Goal: Information Seeking & Learning: Learn about a topic

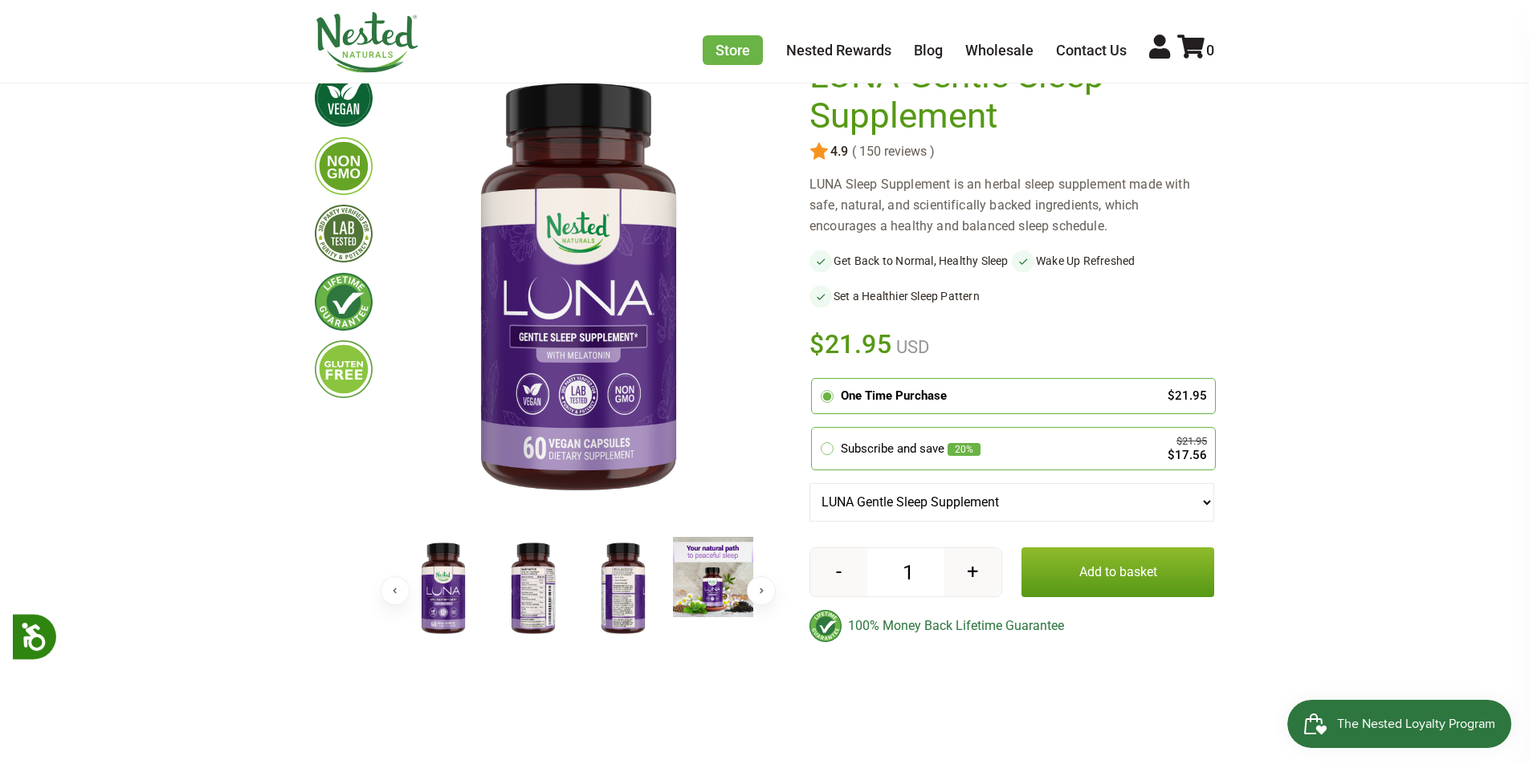
scroll to position [187, 0]
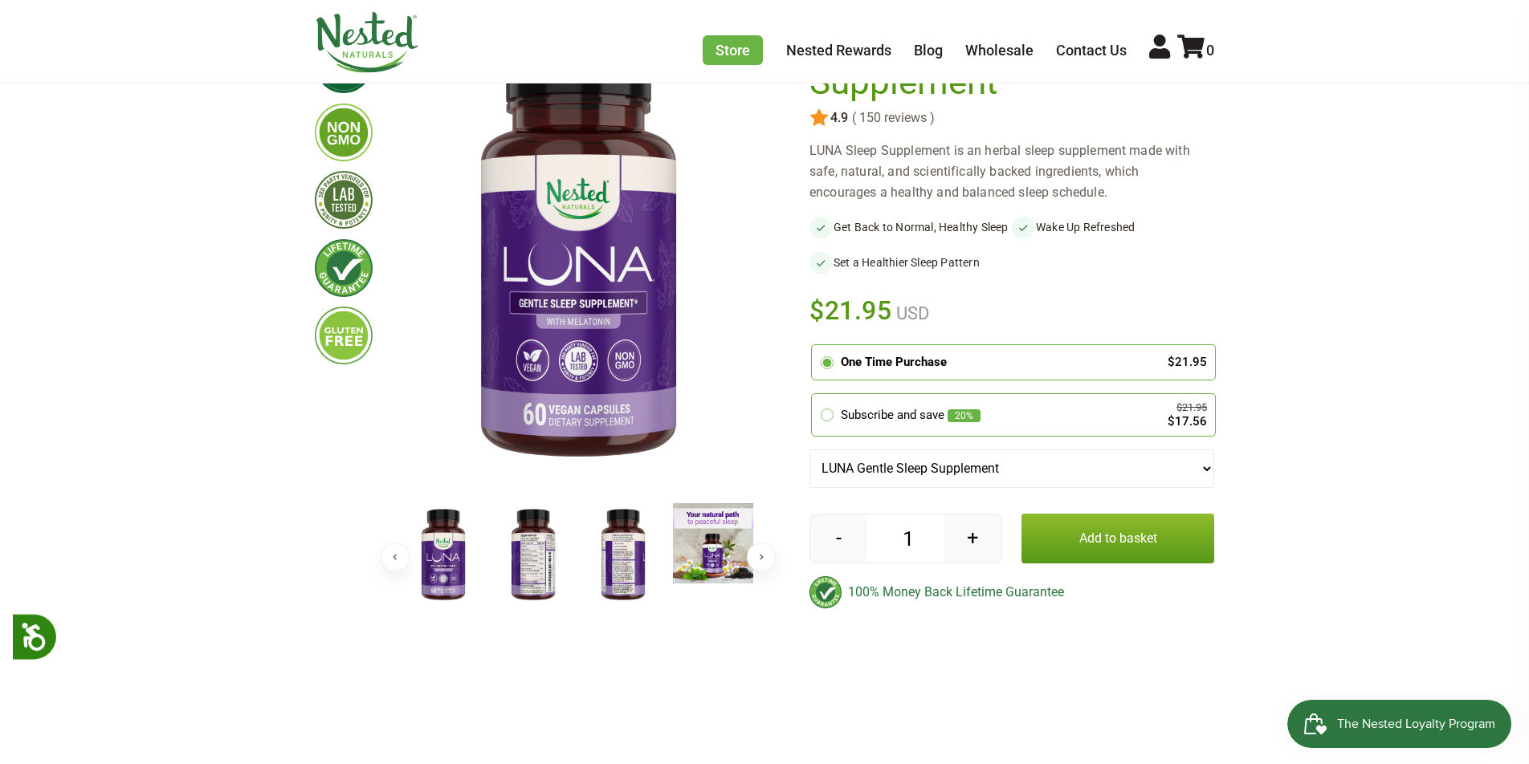
click at [1190, 479] on select "[PERSON_NAME] Gentle Sleep Supplement [PERSON_NAME] [MEDICAL_DATA] Free Sleep A…" at bounding box center [1011, 469] width 405 height 39
select select "4309703000143"
click at [809, 465] on select "[PERSON_NAME] Gentle Sleep Supplement [PERSON_NAME] [MEDICAL_DATA] Free Sleep A…" at bounding box center [1011, 469] width 405 height 39
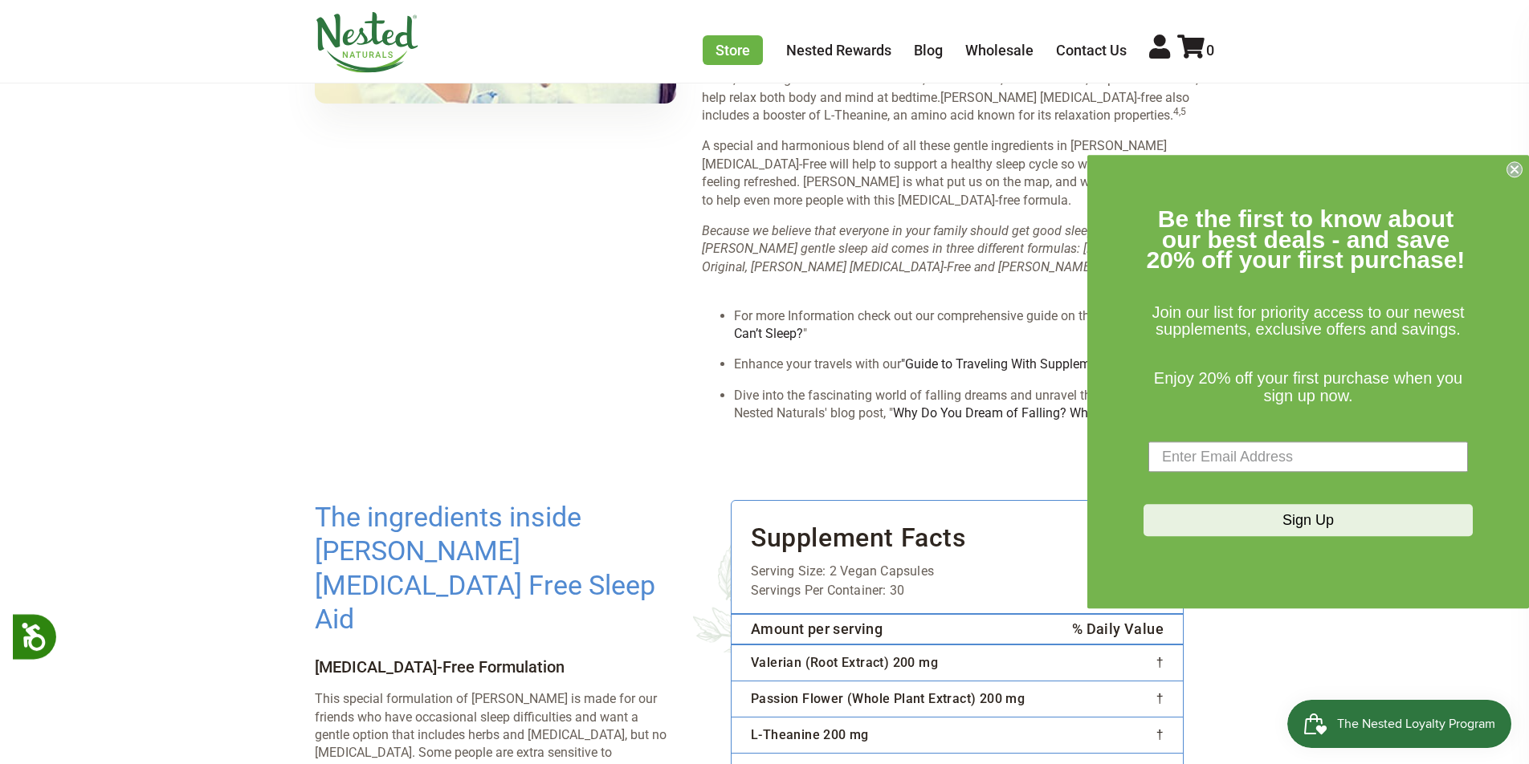
scroll to position [2193, 0]
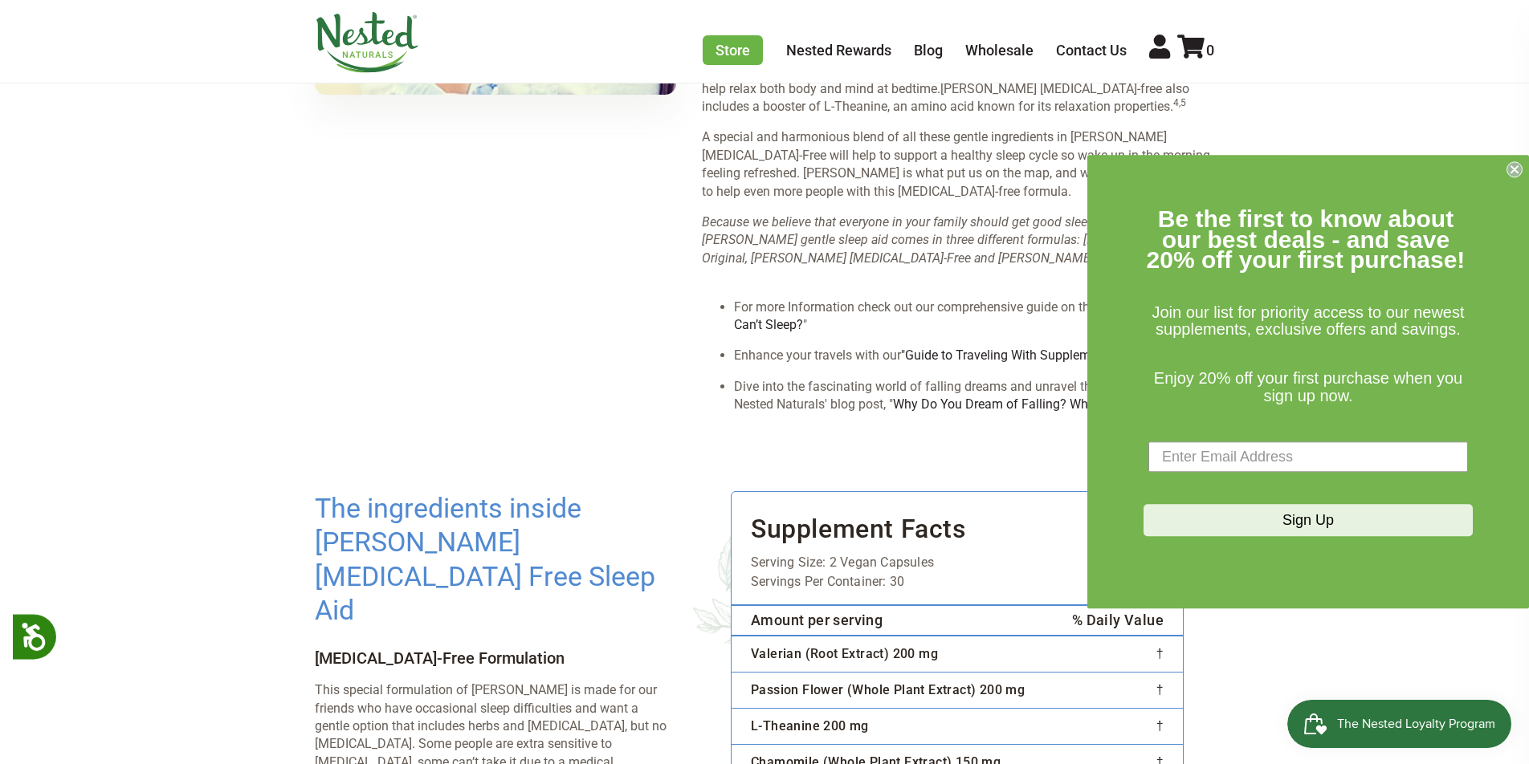
click at [1518, 168] on circle "Close dialog" at bounding box center [1514, 169] width 15 height 15
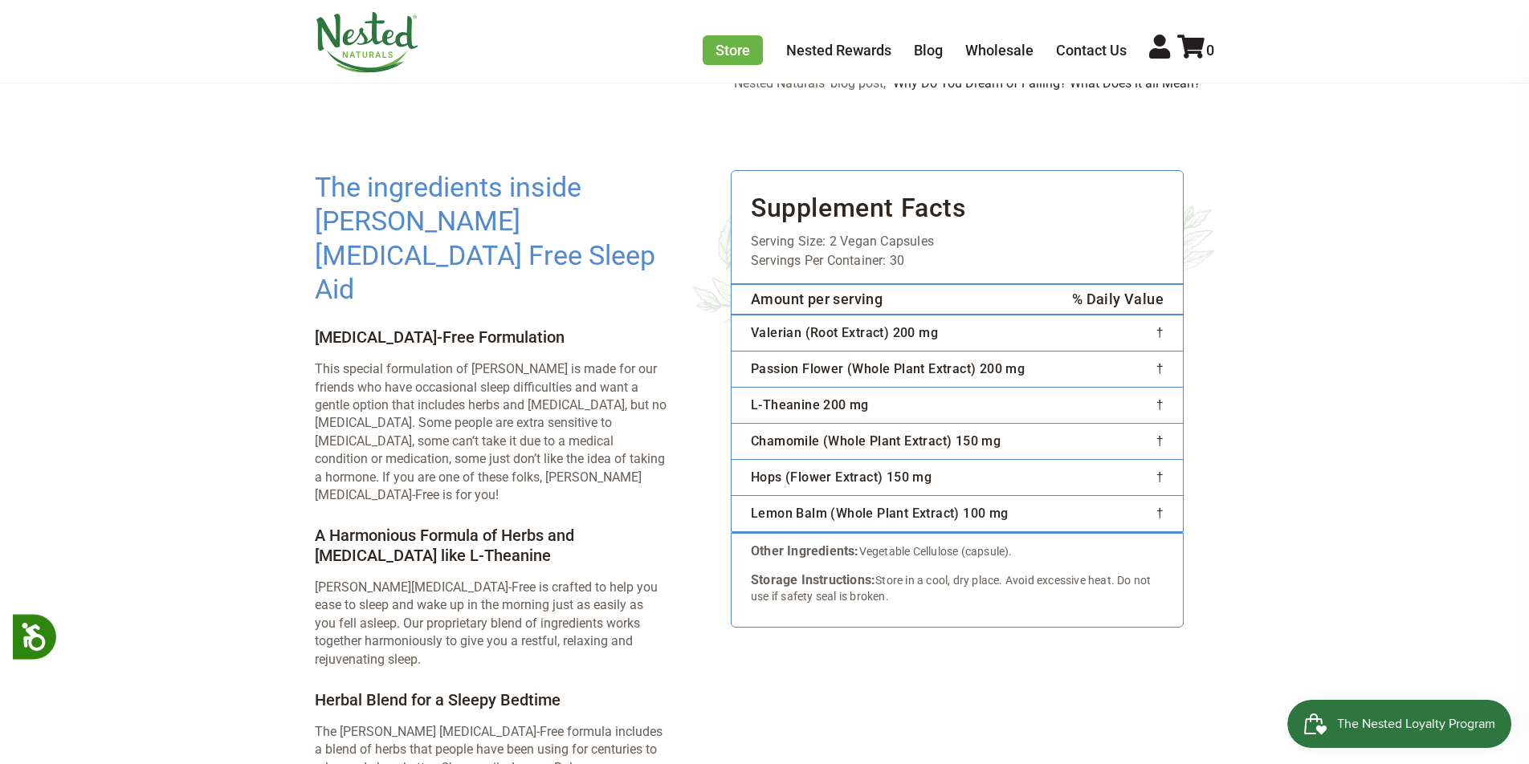
scroll to position [2513, 0]
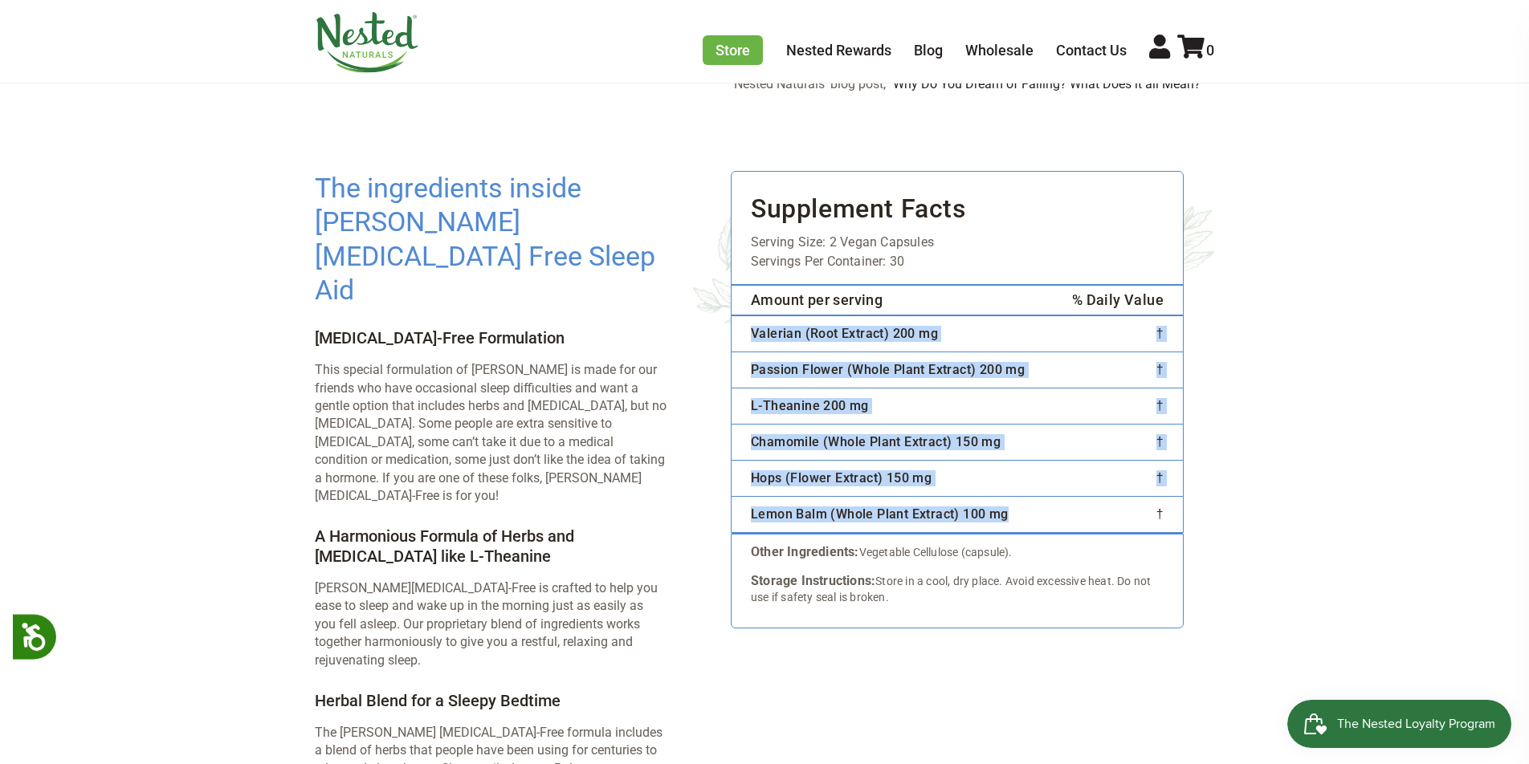
drag, startPoint x: 752, startPoint y: 297, endPoint x: 1041, endPoint y: 482, distance: 343.7
click at [1041, 482] on tbody "Valerian (Root Extract) 200 mg † Passion Flower (Whole Plant Extract) 200 mg † …" at bounding box center [956, 425] width 451 height 218
copy tbody "Valerian (Root Extract) 200 mg † Passion Flower (Whole Plant Extract) 200 mg † …"
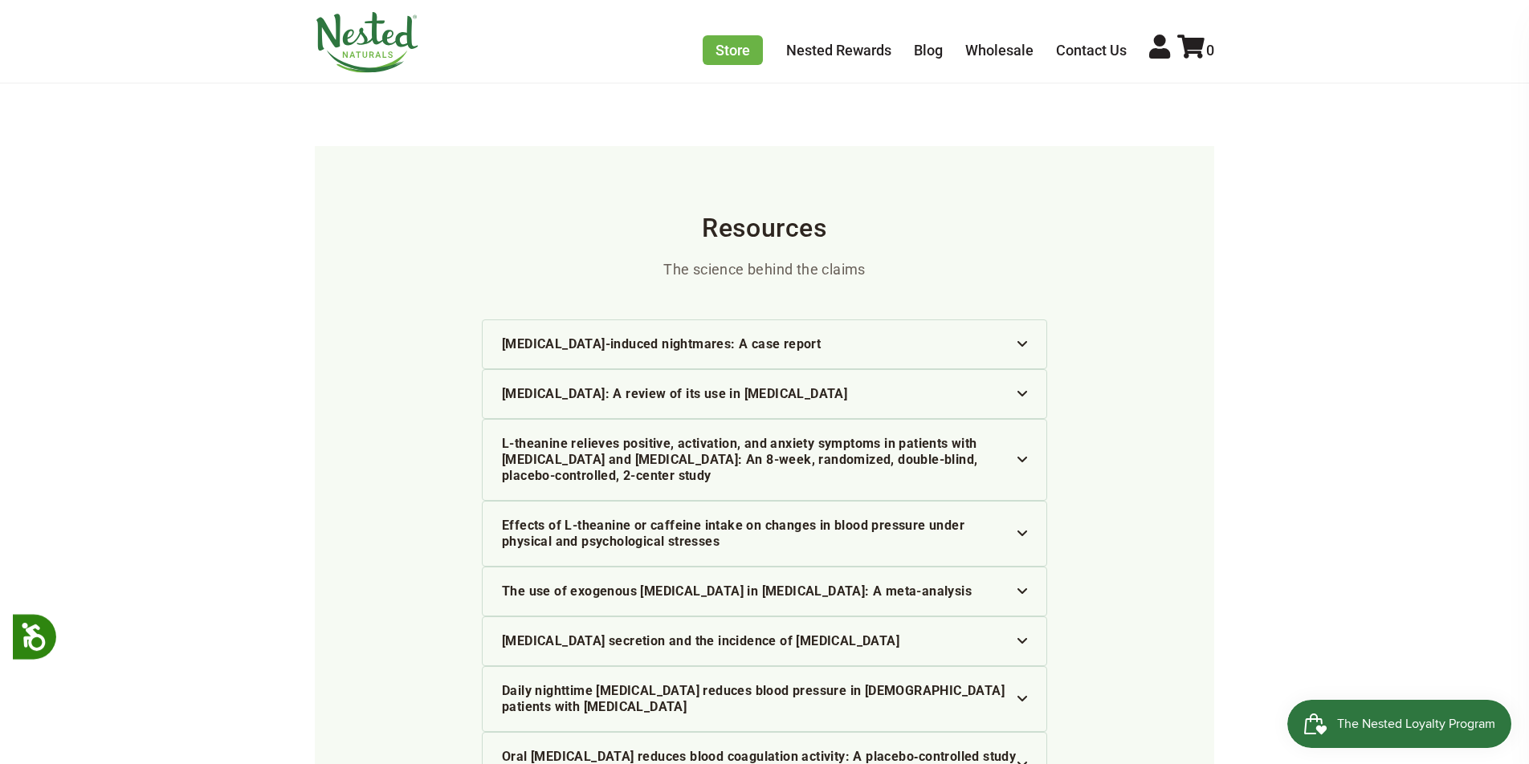
scroll to position [4063, 0]
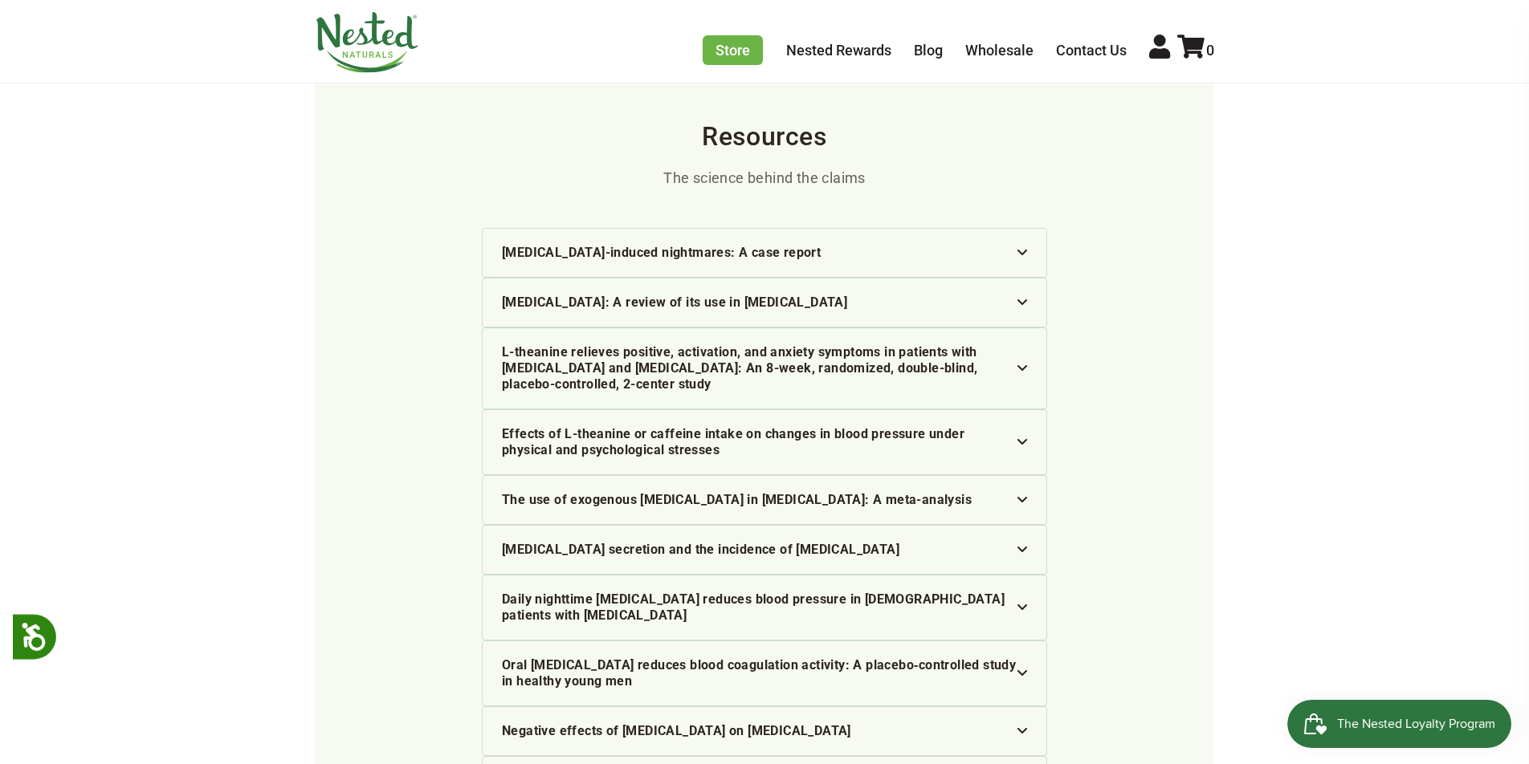
click at [1020, 728] on img at bounding box center [1022, 731] width 10 height 6
click at [1017, 658] on div "Oral melatonin reduces blood coagulation activity: A placebo‐controlled study i…" at bounding box center [764, 674] width 525 height 32
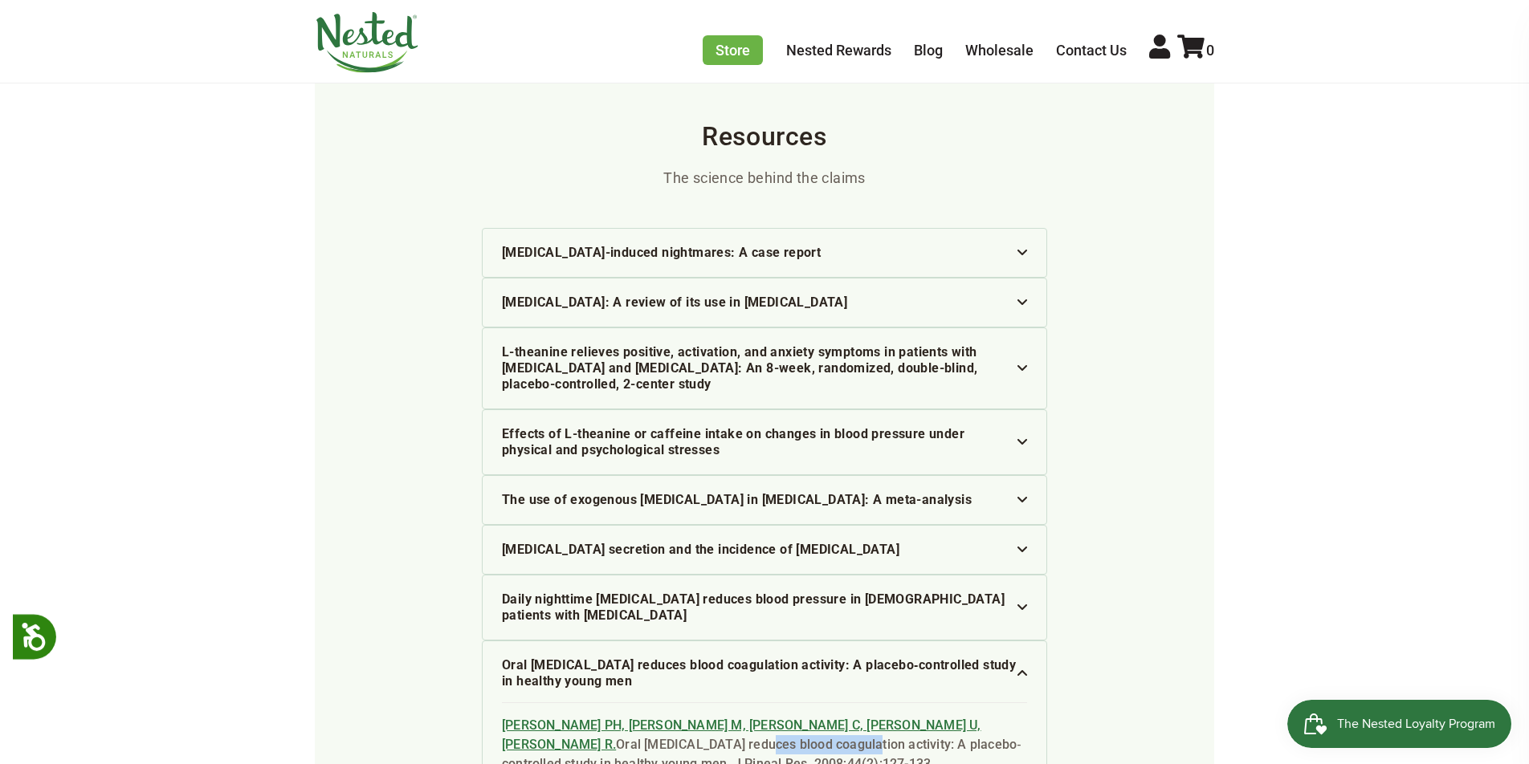
drag, startPoint x: 976, startPoint y: 569, endPoint x: 568, endPoint y: 589, distance: 409.2
click at [568, 703] on div "Wirtz PH, Spillmann M, Bärtschi C, Ehlert U, Von Känel R. Oral melatonin reduce…" at bounding box center [764, 738] width 525 height 71
copy div "blood coagulation"
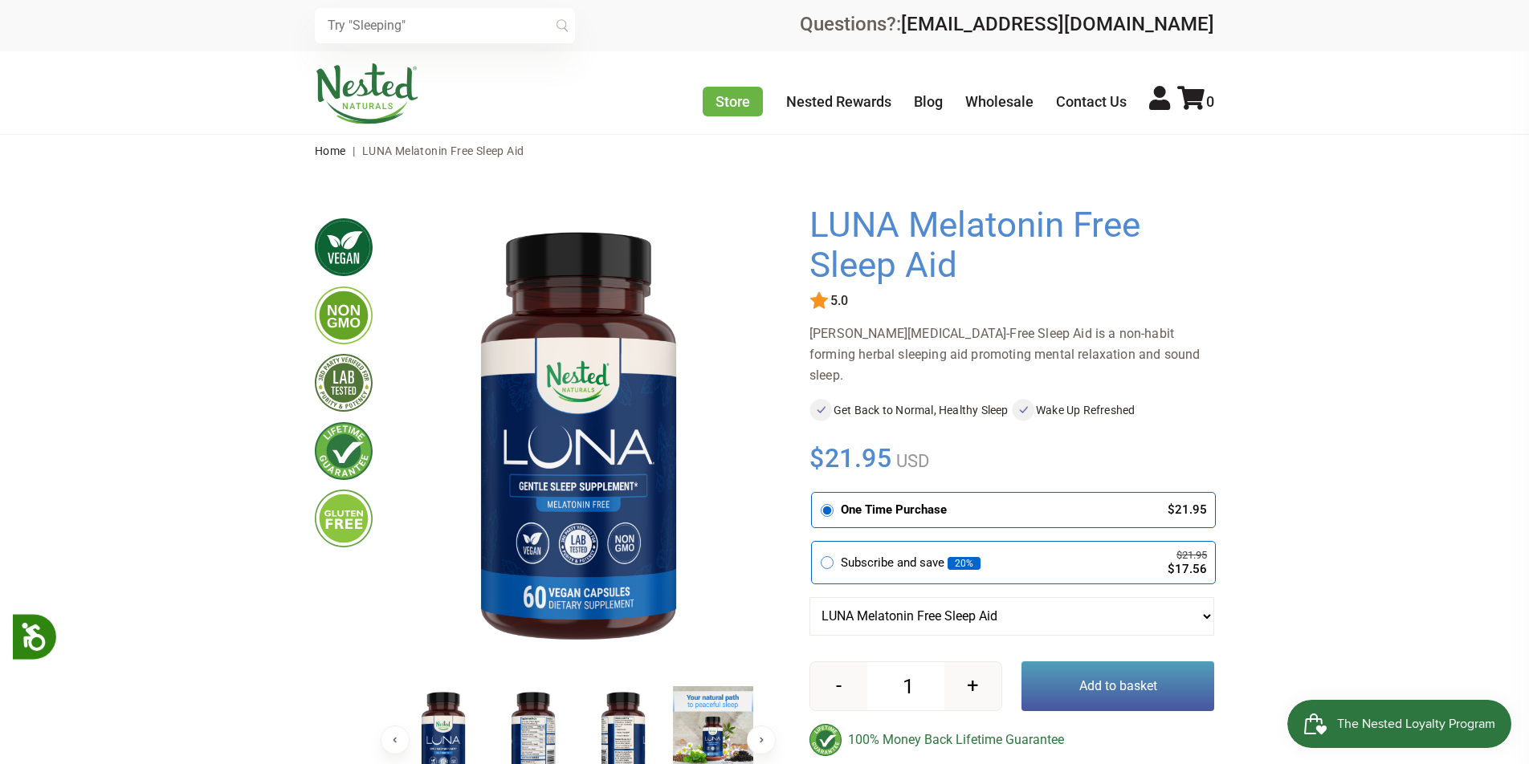
scroll to position [0, 0]
